Goal: Transaction & Acquisition: Purchase product/service

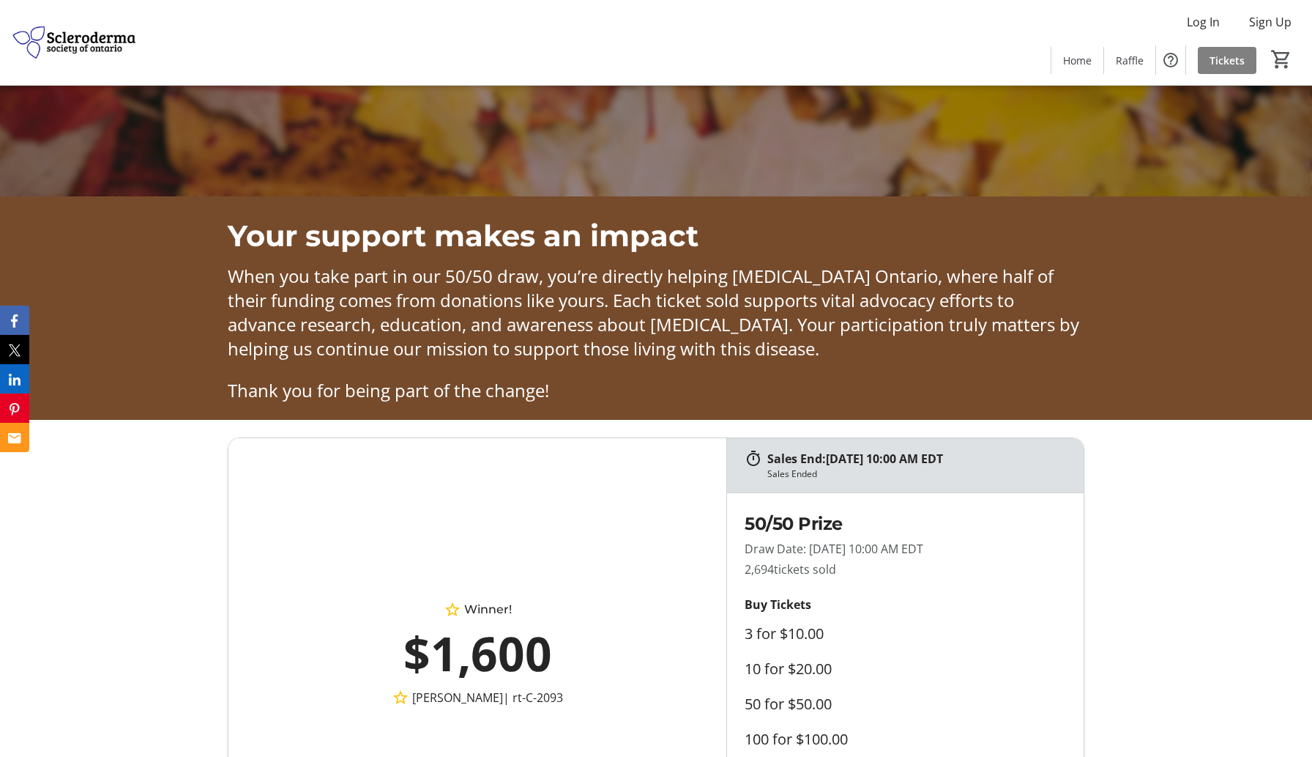
scroll to position [801, 0]
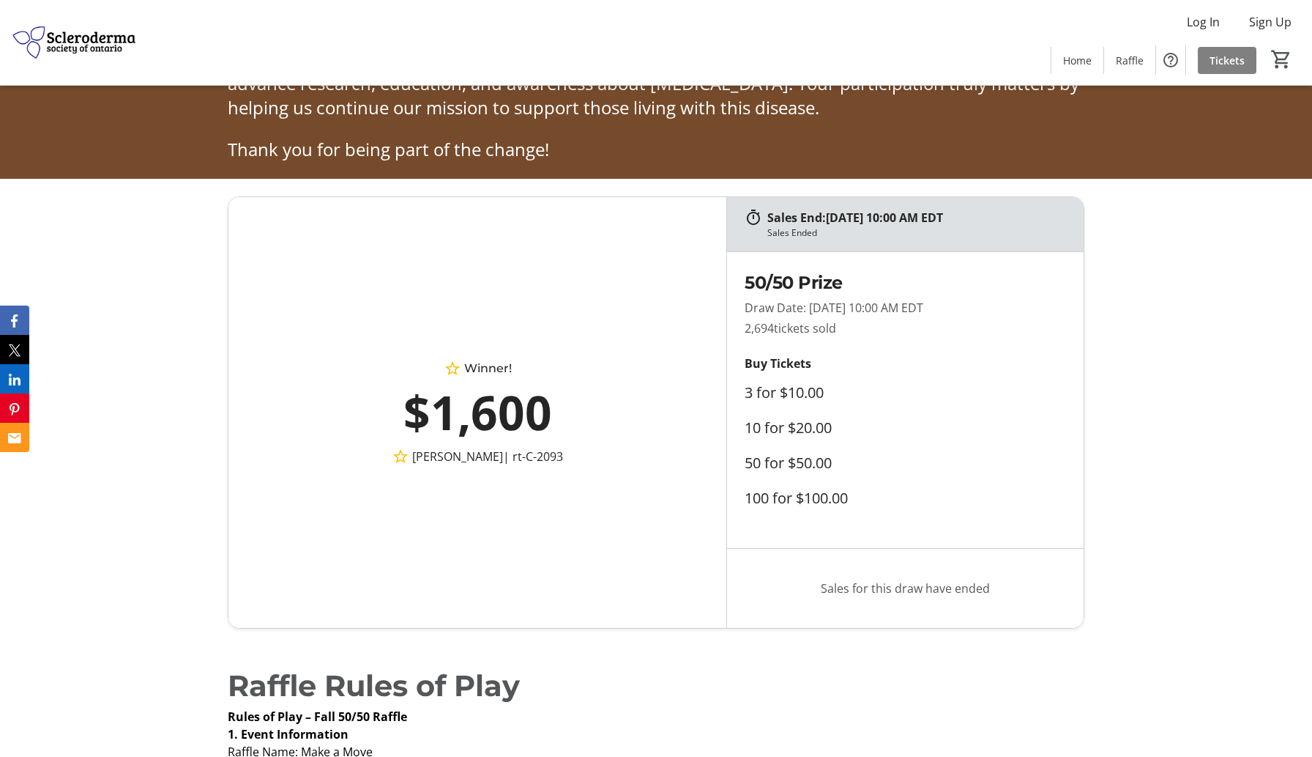
click at [482, 424] on div "$1,600" at bounding box center [478, 412] width 370 height 70
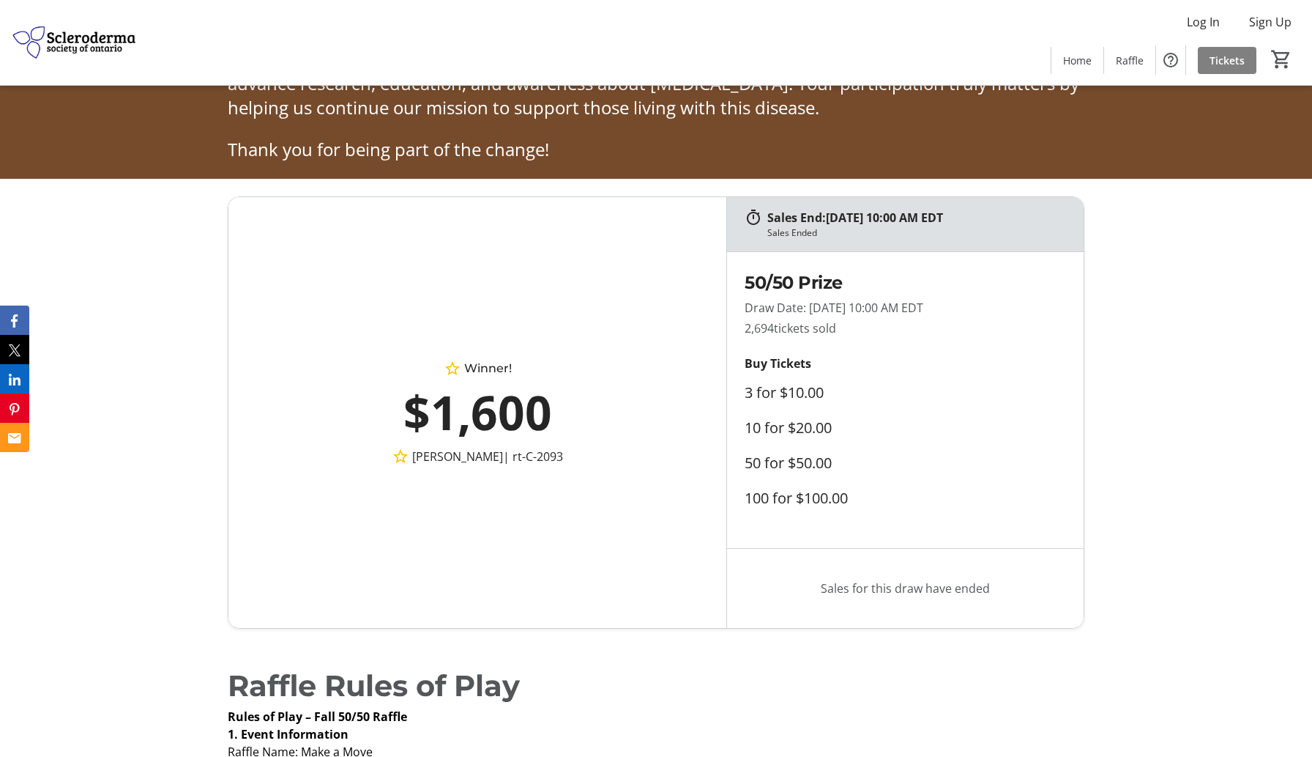
click at [482, 424] on div "$1,600" at bounding box center [478, 412] width 370 height 70
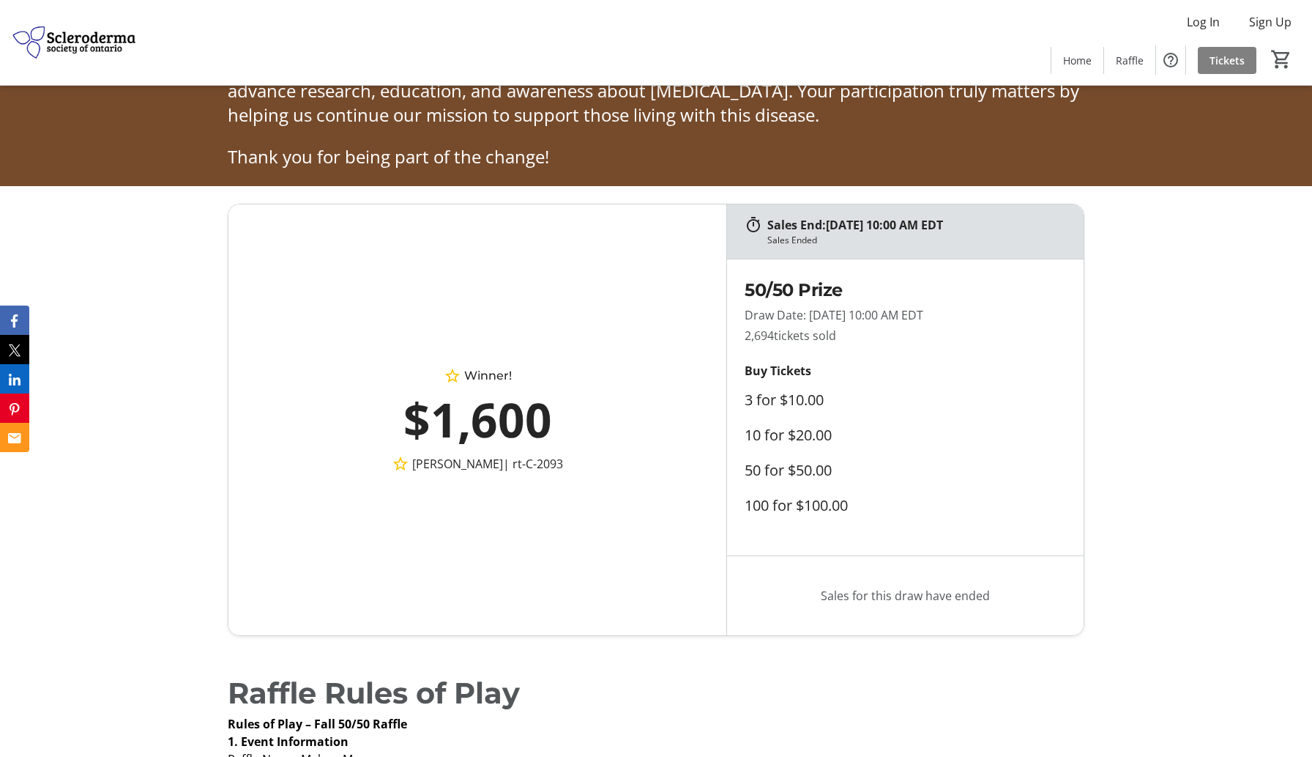
scroll to position [792, 0]
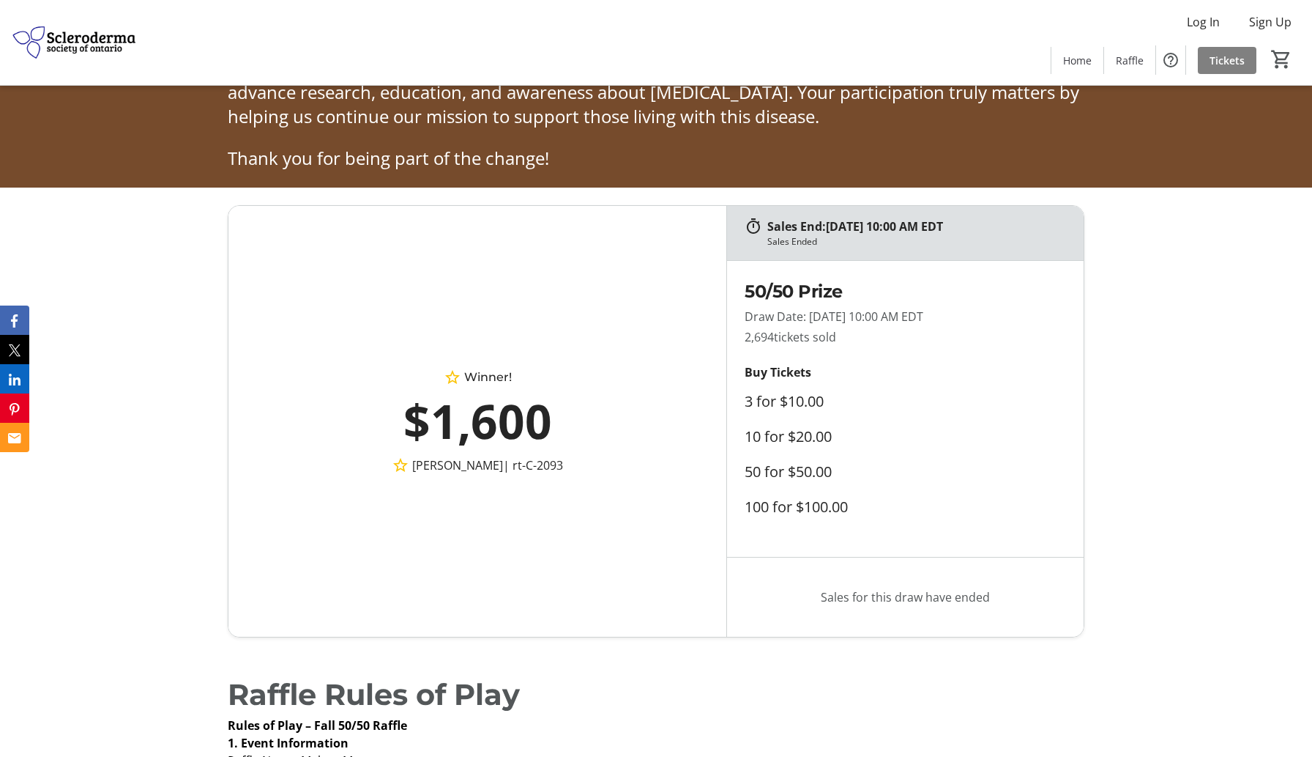
click at [408, 425] on div "$1,600" at bounding box center [478, 421] width 370 height 70
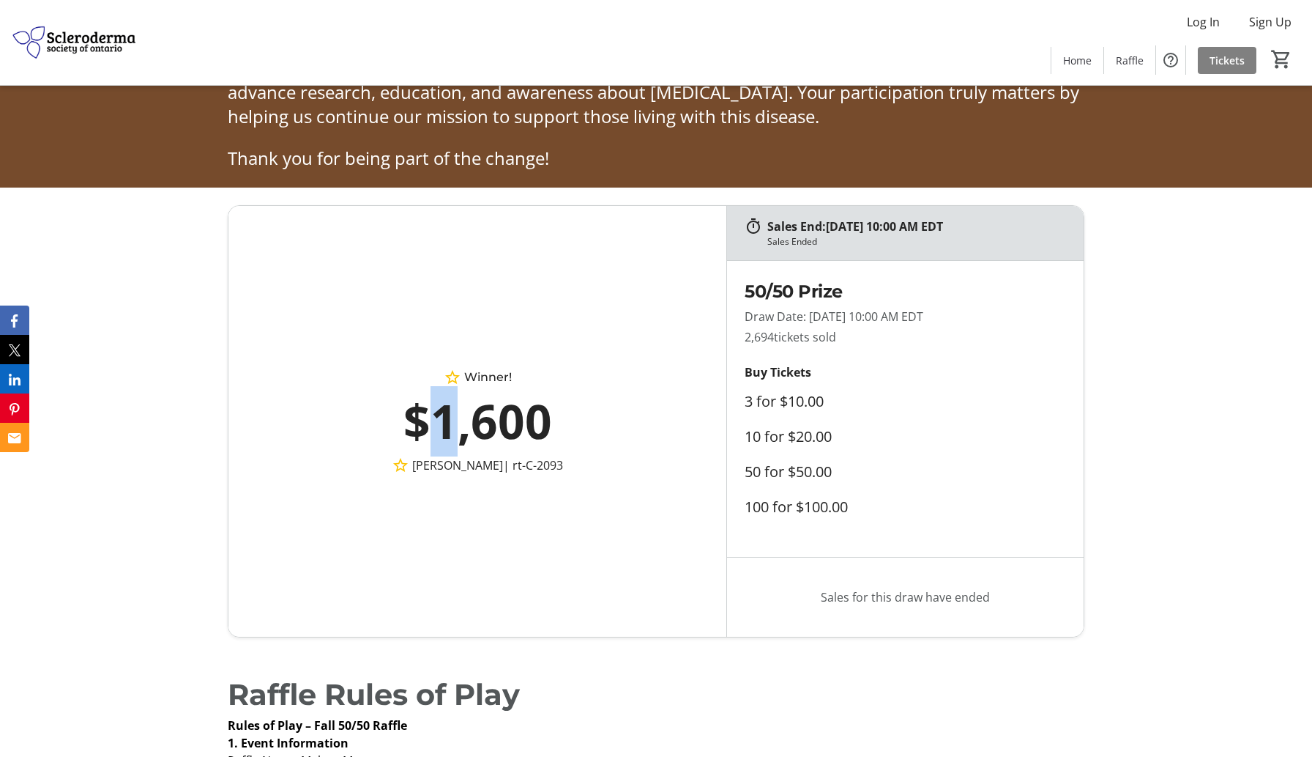
click at [408, 425] on div "$1,600" at bounding box center [478, 421] width 370 height 70
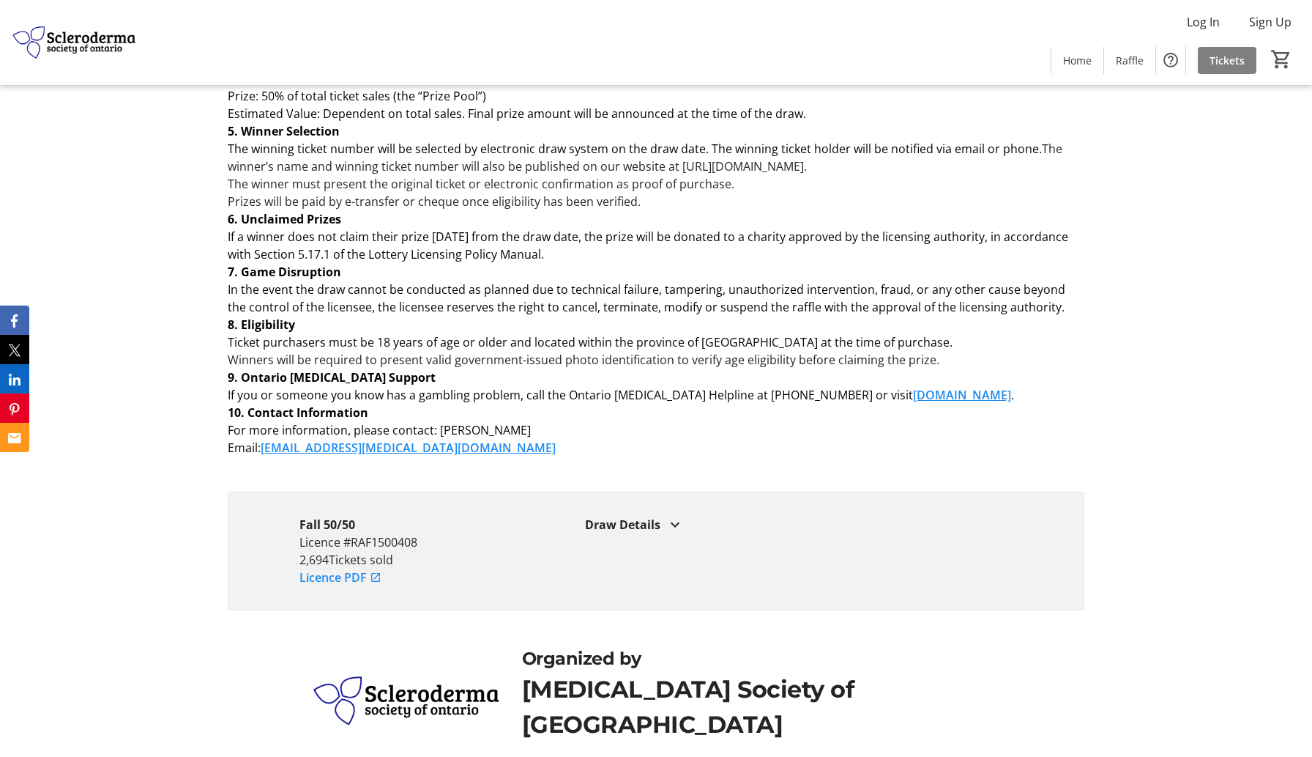
scroll to position [1760, 0]
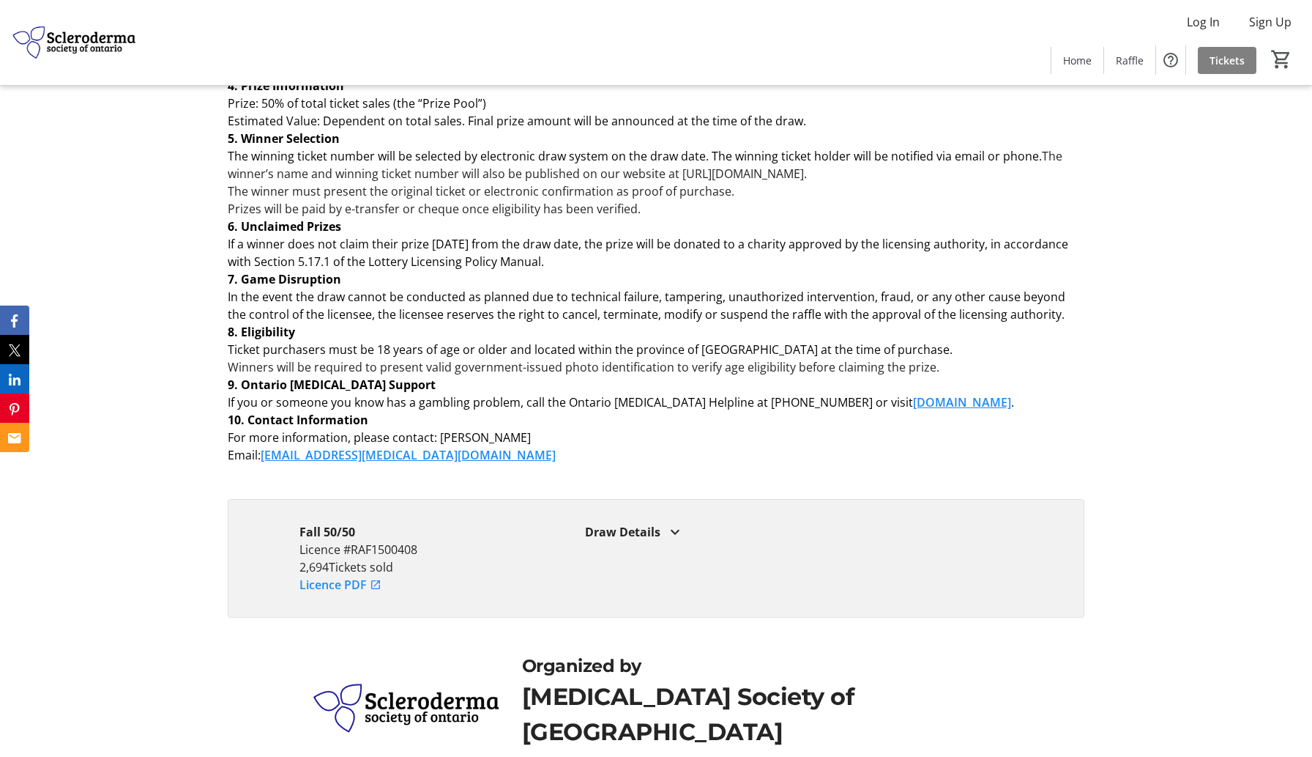
click at [655, 395] on span "If you or someone you know has a gambling problem, call the Ontario [MEDICAL_DA…" at bounding box center [570, 402] width 685 height 16
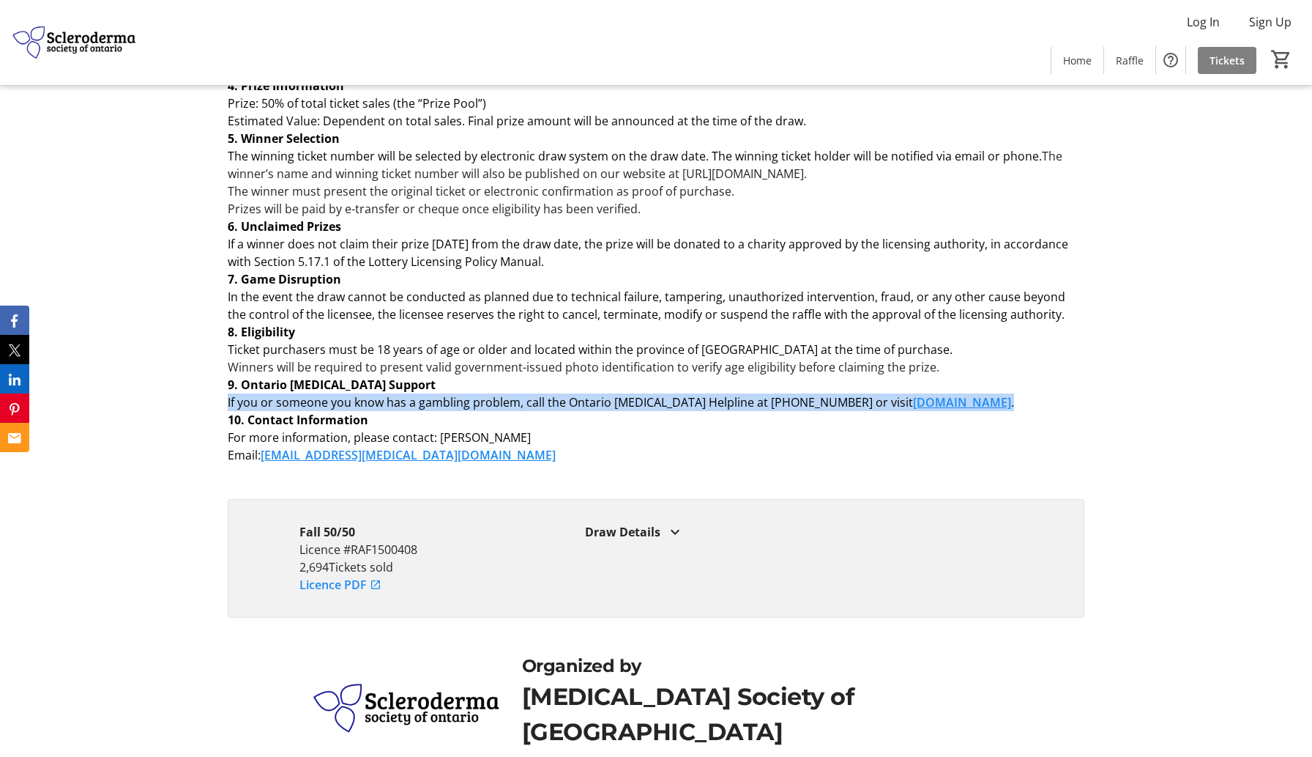
click at [655, 395] on span "If you or someone you know has a gambling problem, call the Ontario [MEDICAL_DA…" at bounding box center [570, 402] width 685 height 16
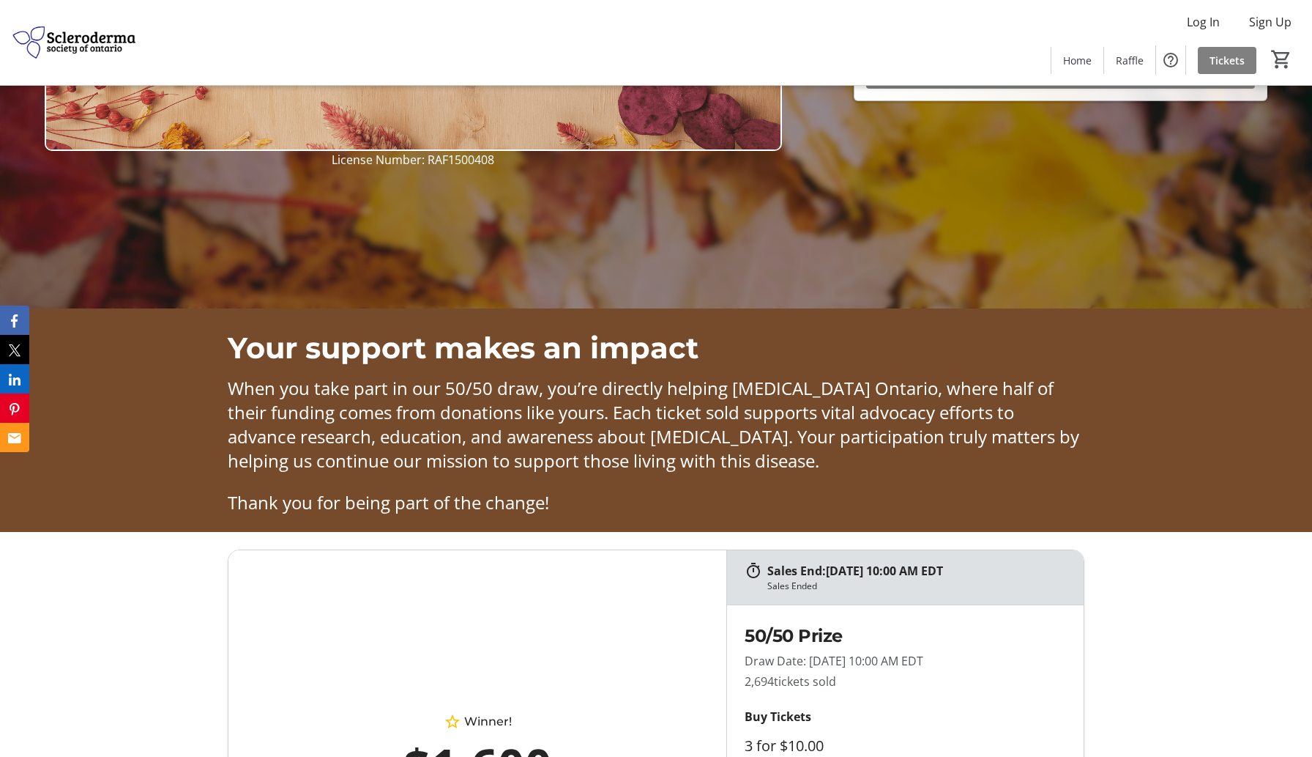
scroll to position [598, 0]
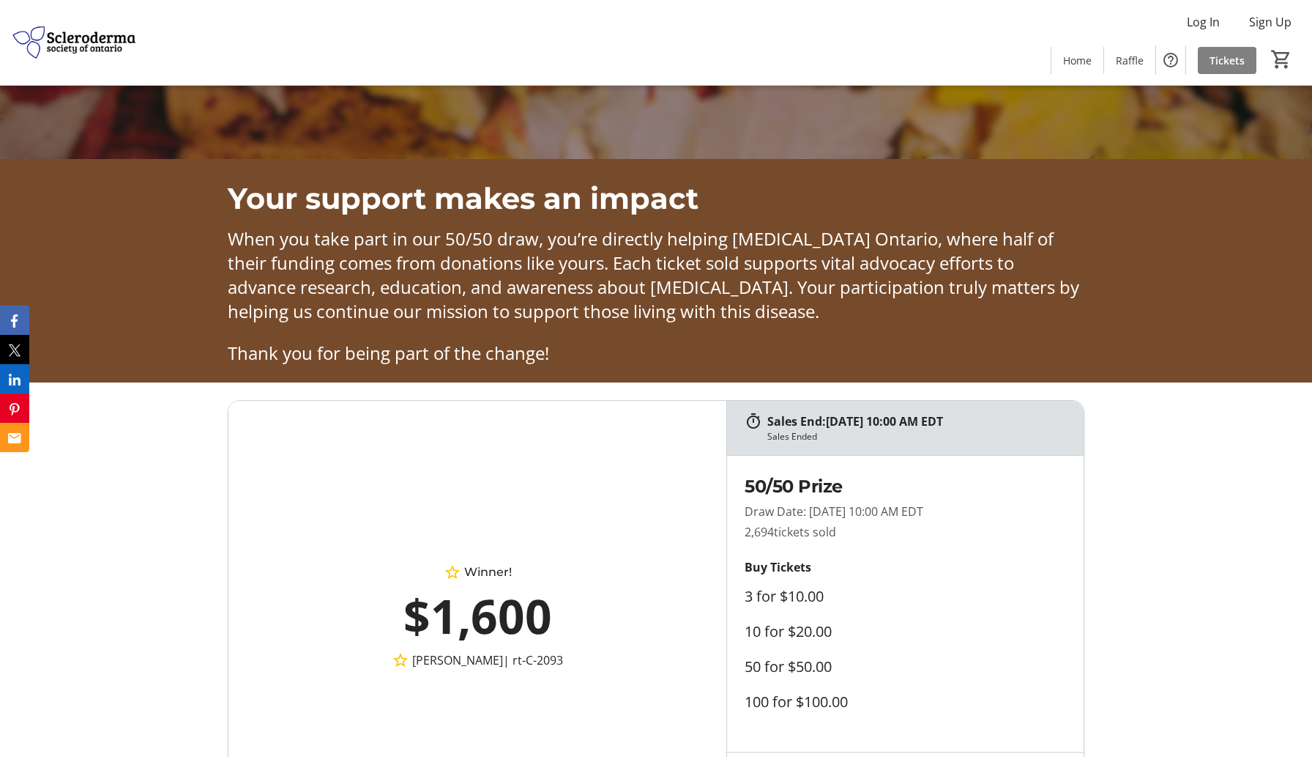
click at [650, 259] on span "When you take part in our 50/50 draw, you’re directly helping [MEDICAL_DATA] On…" at bounding box center [654, 274] width 852 height 97
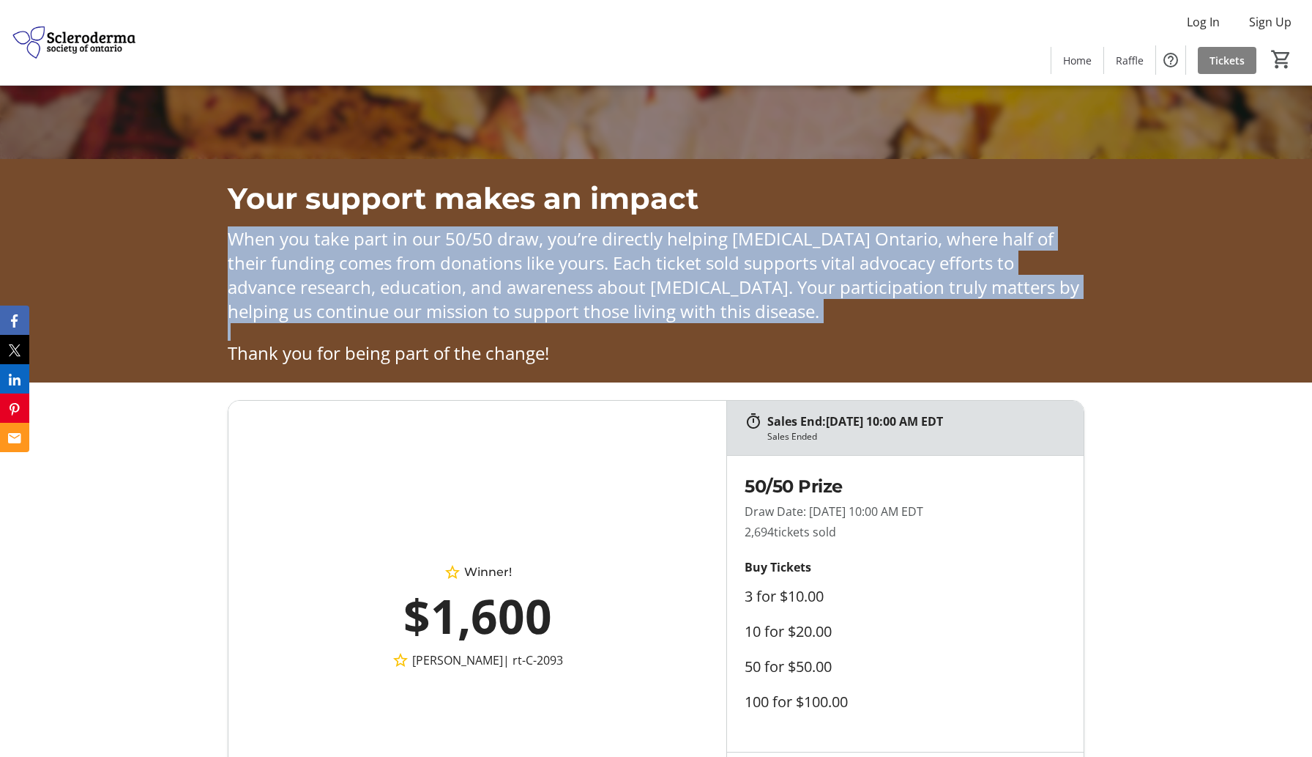
click at [650, 259] on span "When you take part in our 50/50 draw, you’re directly helping [MEDICAL_DATA] On…" at bounding box center [654, 274] width 852 height 97
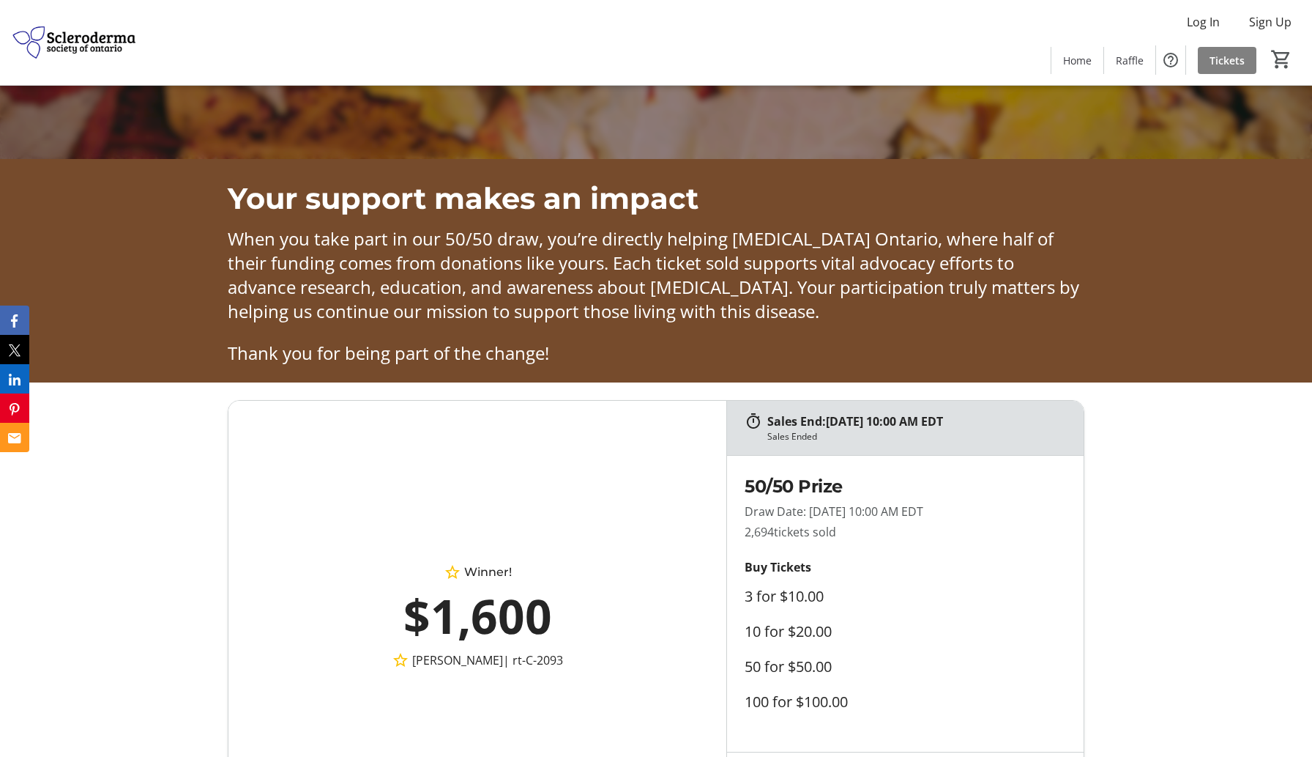
scroll to position [0, 0]
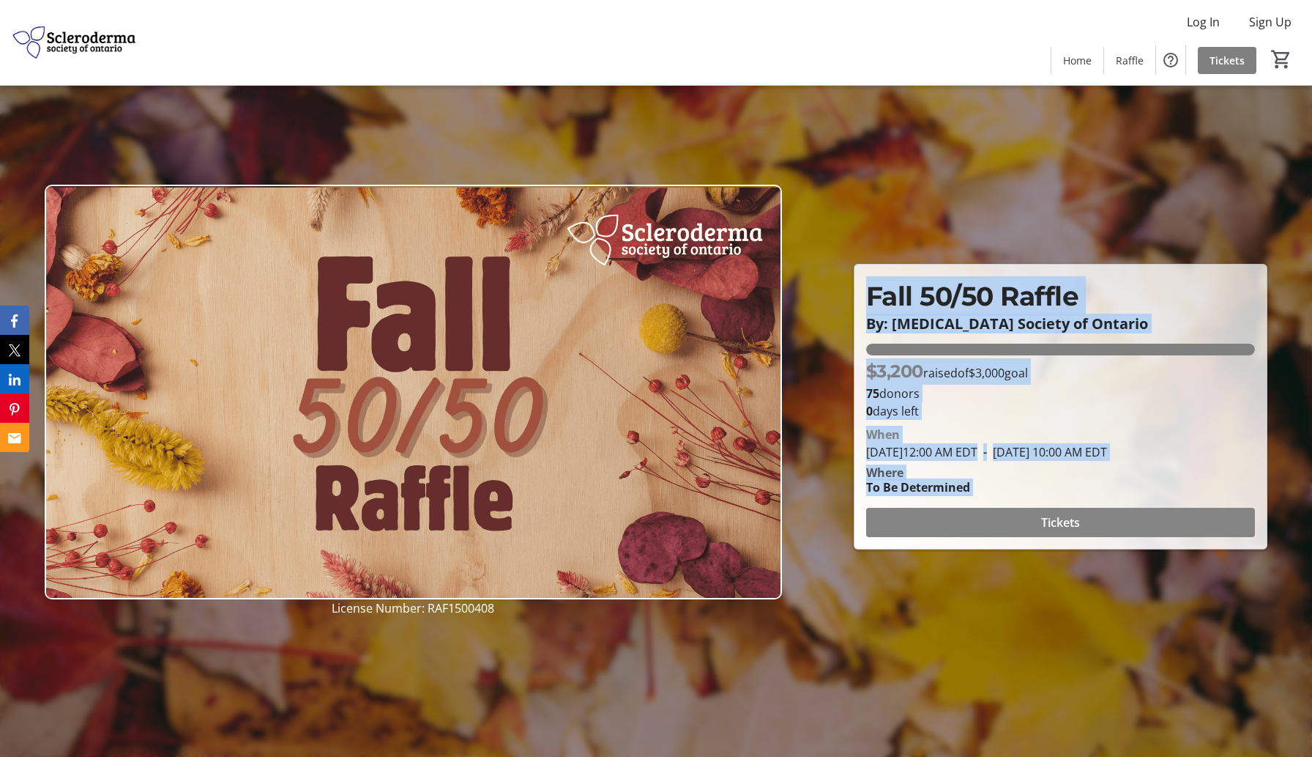
drag, startPoint x: 869, startPoint y: 291, endPoint x: 1021, endPoint y: 518, distance: 272.4
click at [1021, 518] on div "Fall 50/50 Raffle By: [MEDICAL_DATA] Society of Ontario Fall 50/50 Raffle By: […" at bounding box center [1061, 406] width 412 height 284
click at [938, 628] on div at bounding box center [656, 378] width 1312 height 757
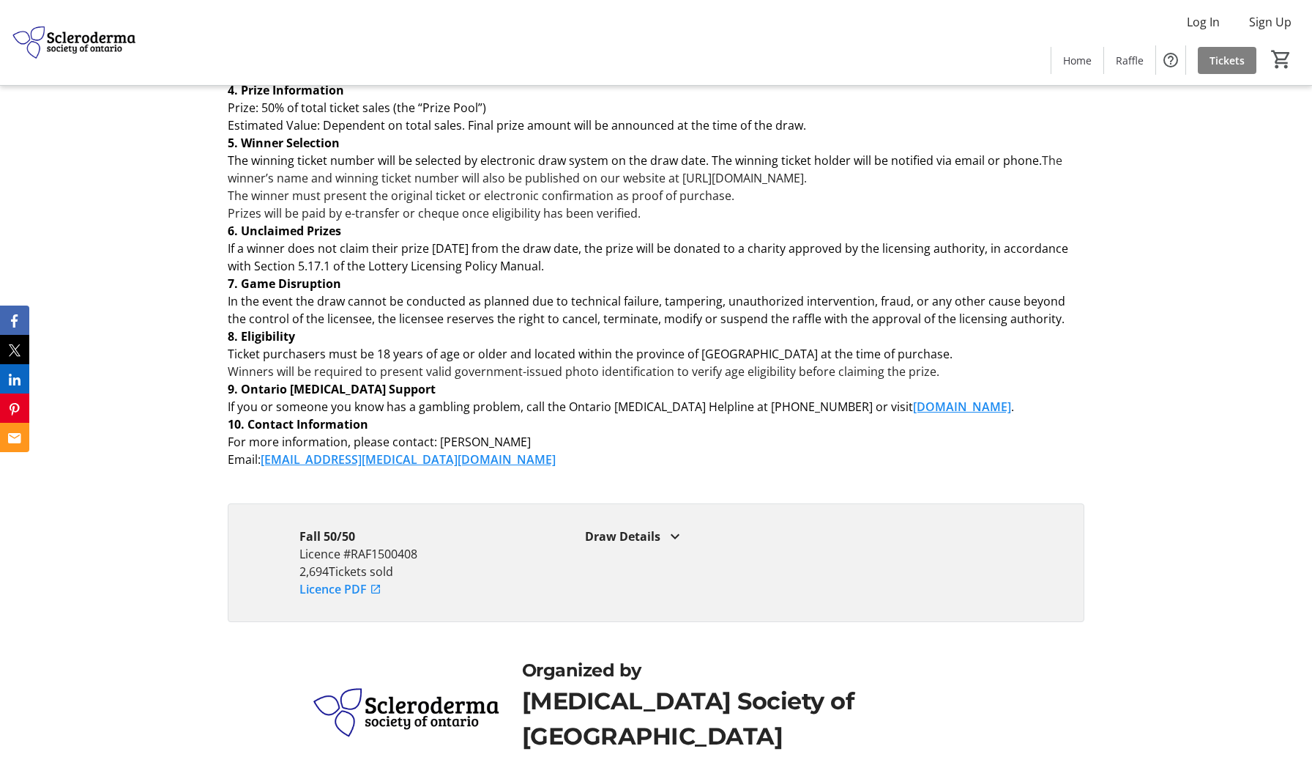
scroll to position [1826, 0]
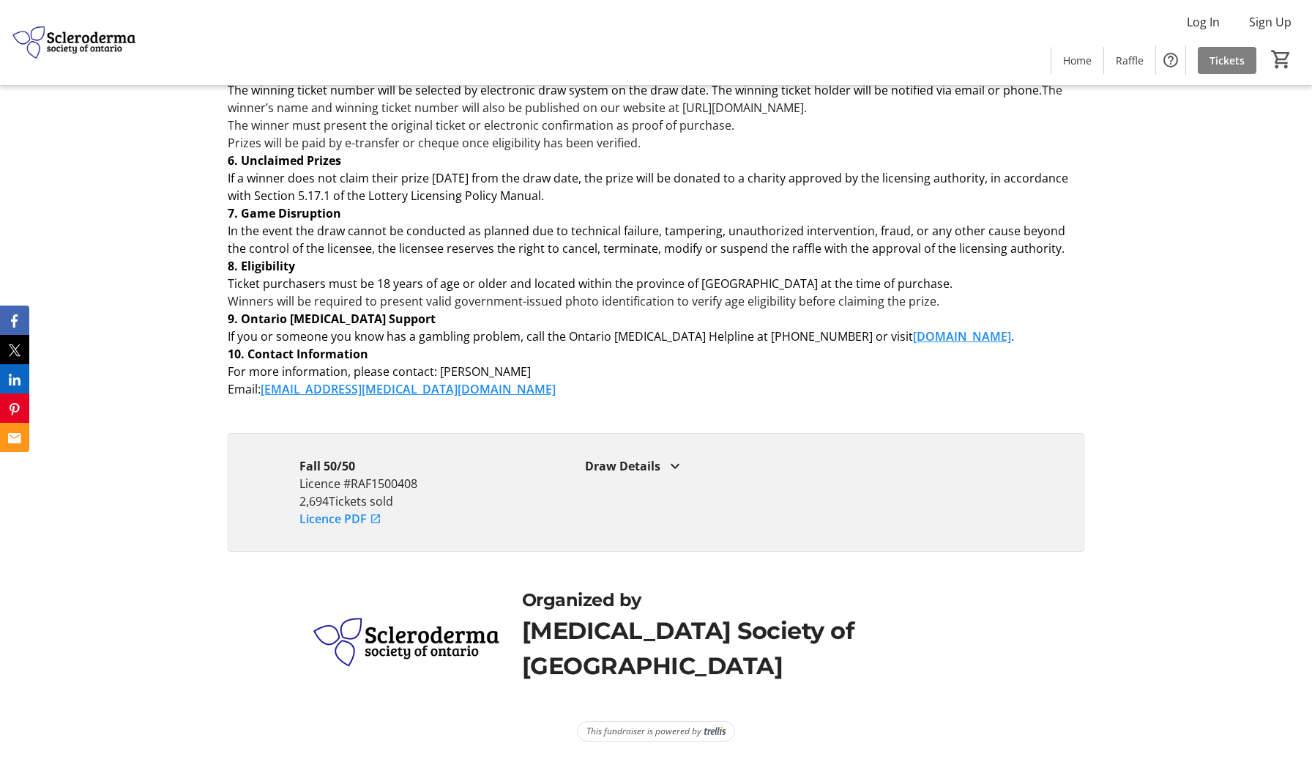
click at [670, 458] on mat-icon at bounding box center [675, 466] width 18 height 18
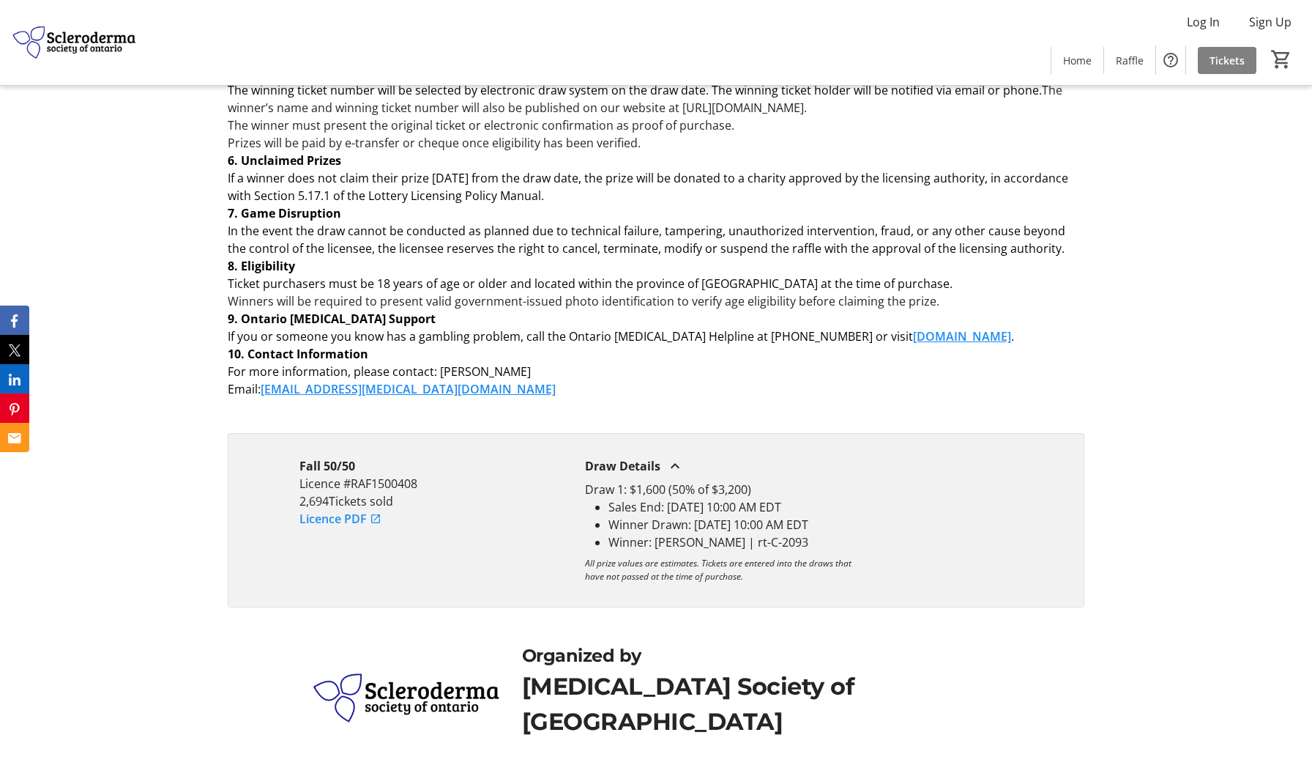
click at [678, 465] on mat-icon at bounding box center [675, 466] width 18 height 18
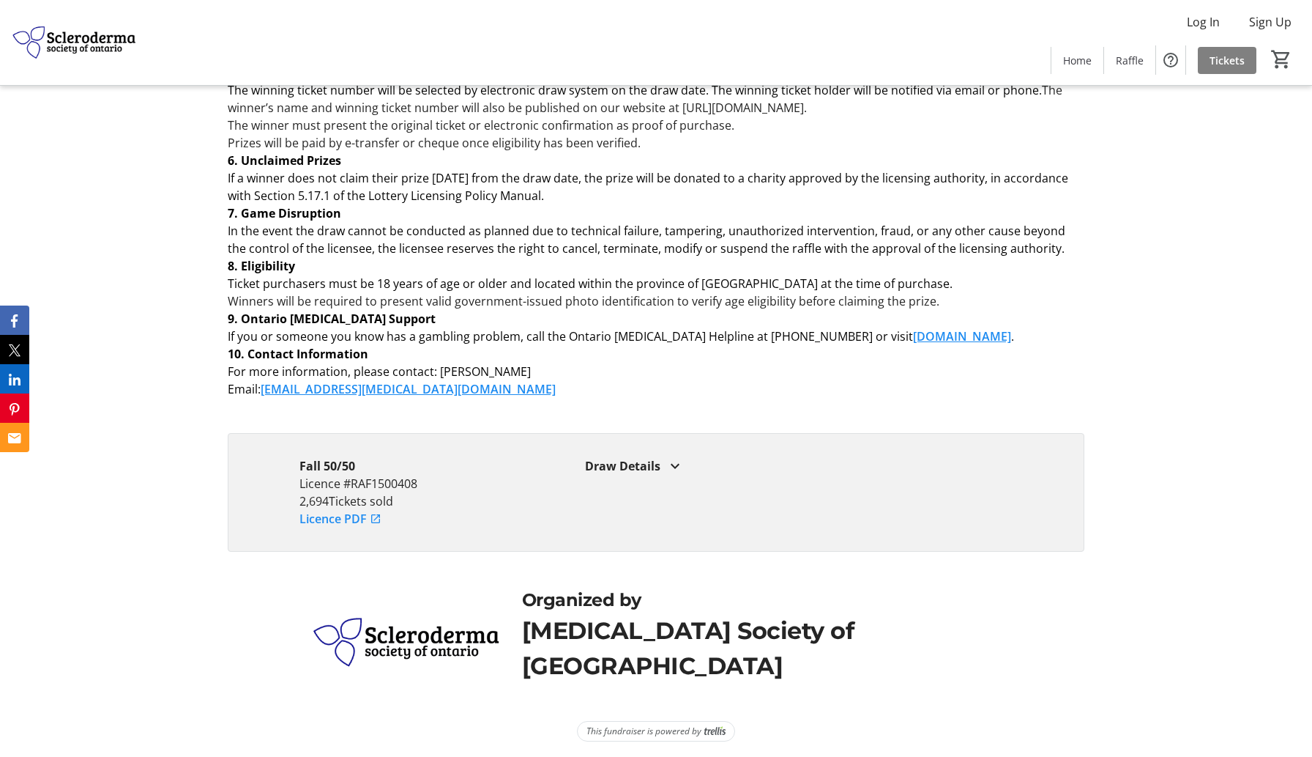
click at [678, 465] on mat-icon at bounding box center [675, 466] width 18 height 18
